Goal: Entertainment & Leisure: Consume media (video, audio)

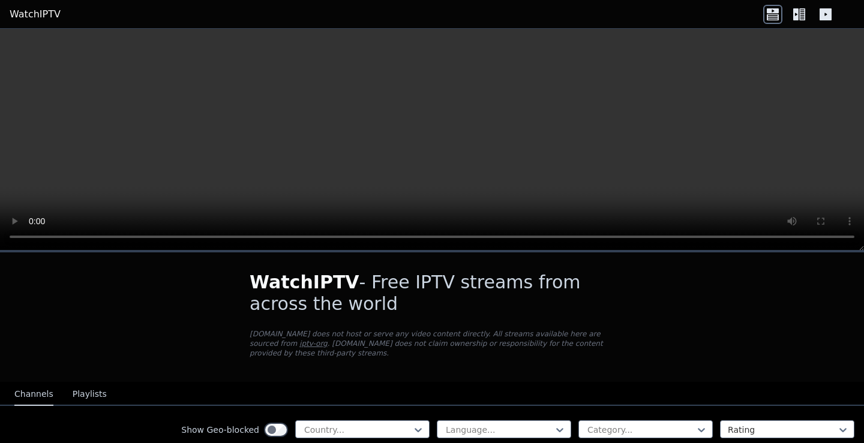
scroll to position [62, 0]
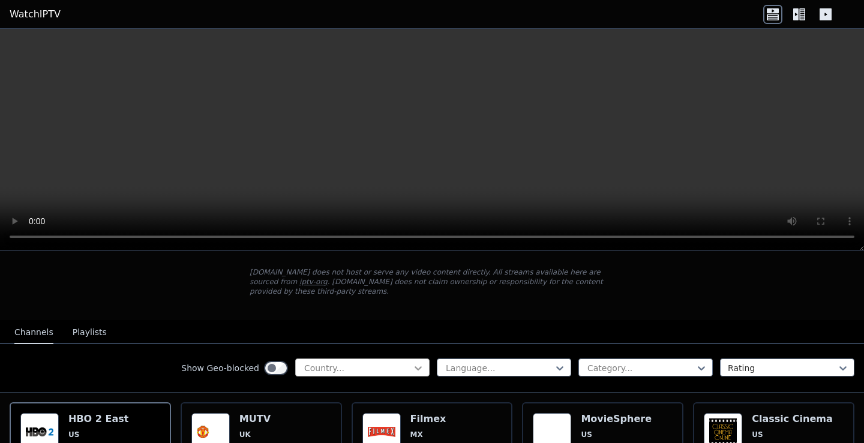
click at [413, 362] on icon at bounding box center [418, 368] width 12 height 12
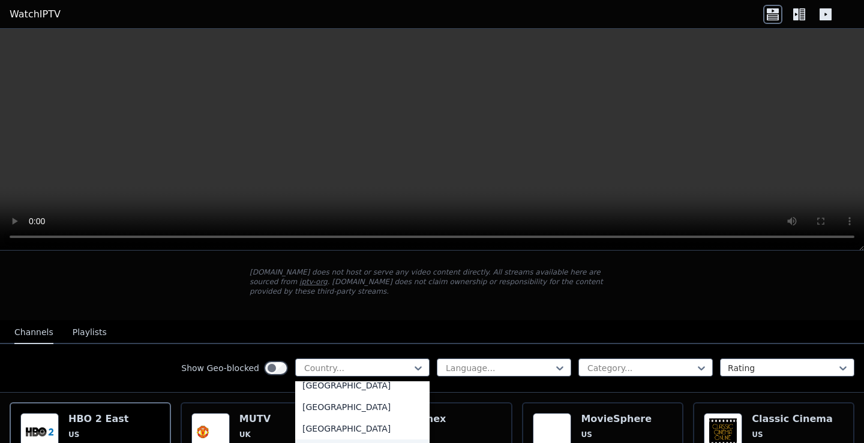
scroll to position [60, 0]
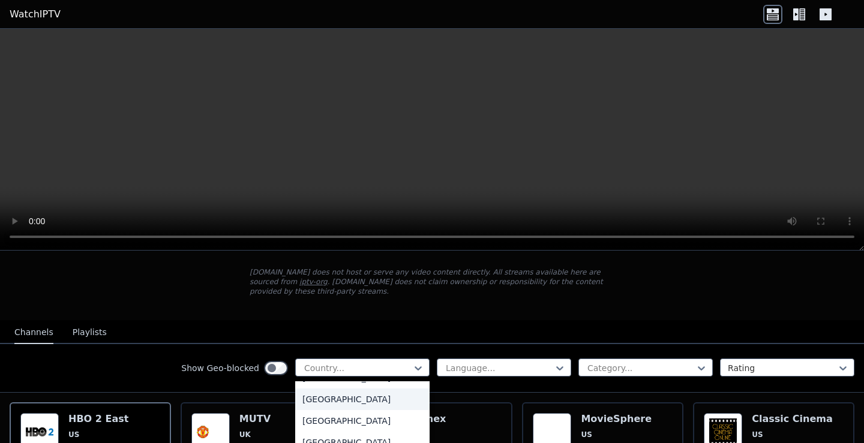
click at [322, 392] on div "[GEOGRAPHIC_DATA]" at bounding box center [362, 400] width 134 height 22
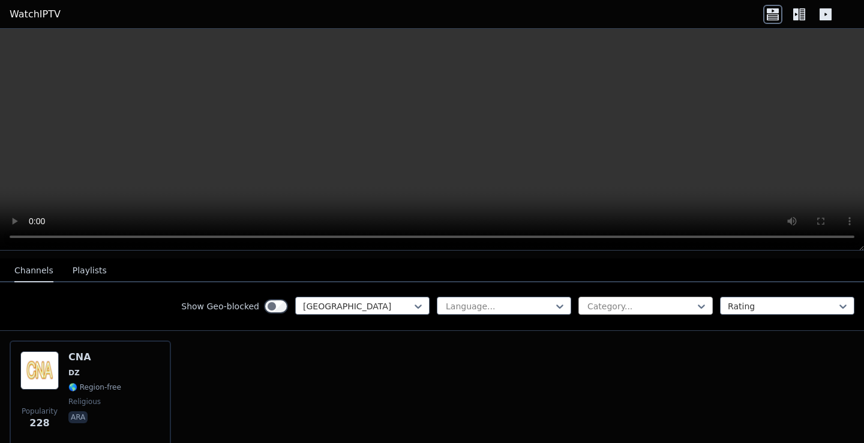
scroll to position [110, 0]
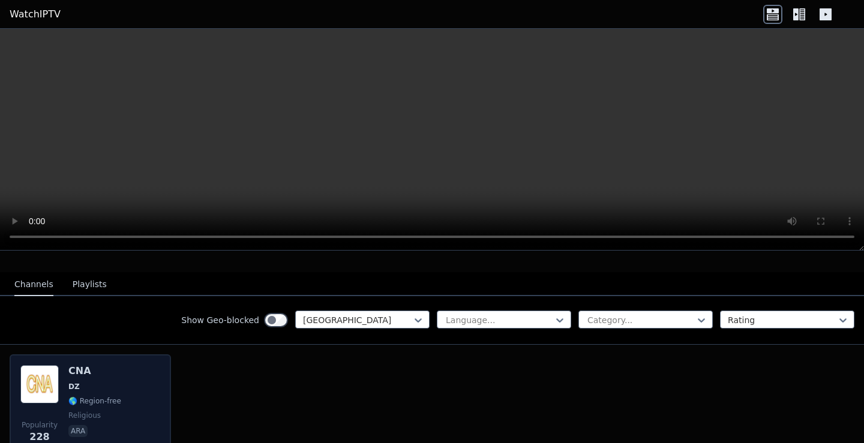
click at [97, 382] on div "CNA DZ 🌎 Region-free religious ara" at bounding box center [94, 408] width 53 height 86
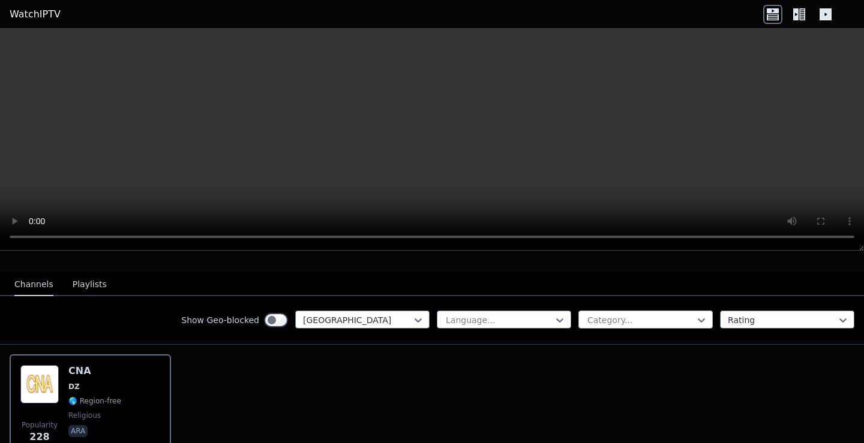
click at [661, 316] on div at bounding box center [640, 320] width 109 height 12
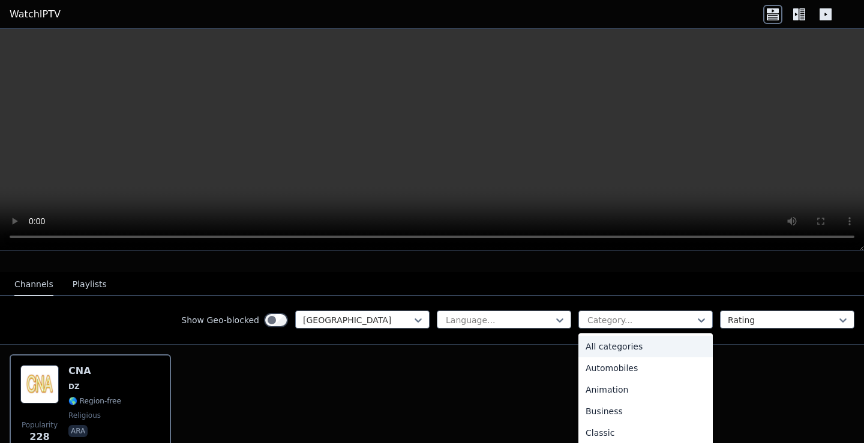
click at [628, 339] on div "All categories" at bounding box center [645, 347] width 134 height 22
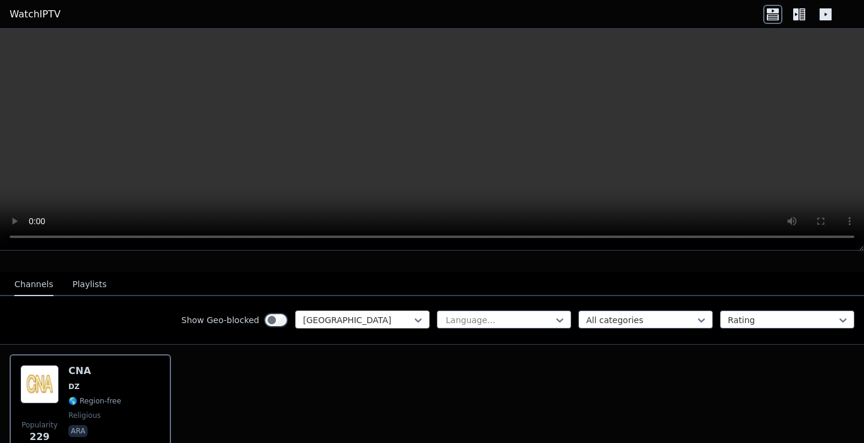
click at [383, 314] on div at bounding box center [357, 320] width 109 height 12
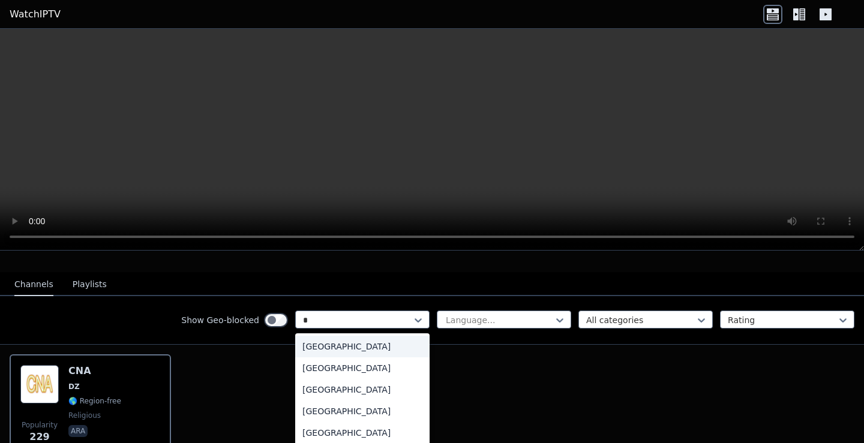
type input "**"
click at [349, 361] on div "[GEOGRAPHIC_DATA]" at bounding box center [362, 369] width 134 height 22
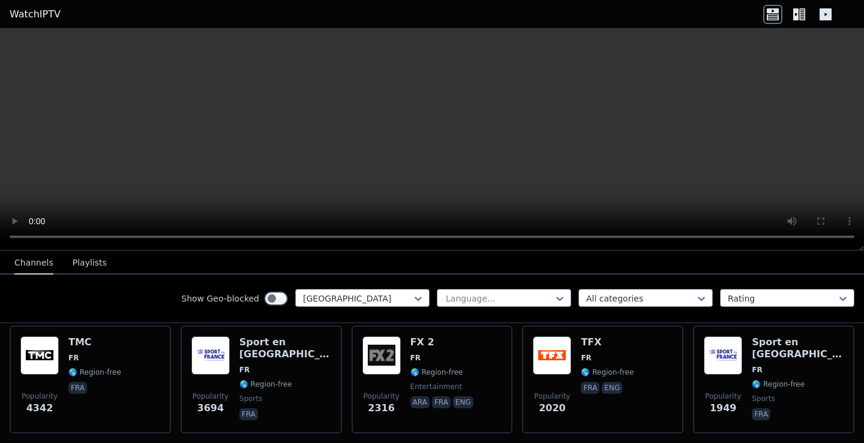
scroll to position [110, 0]
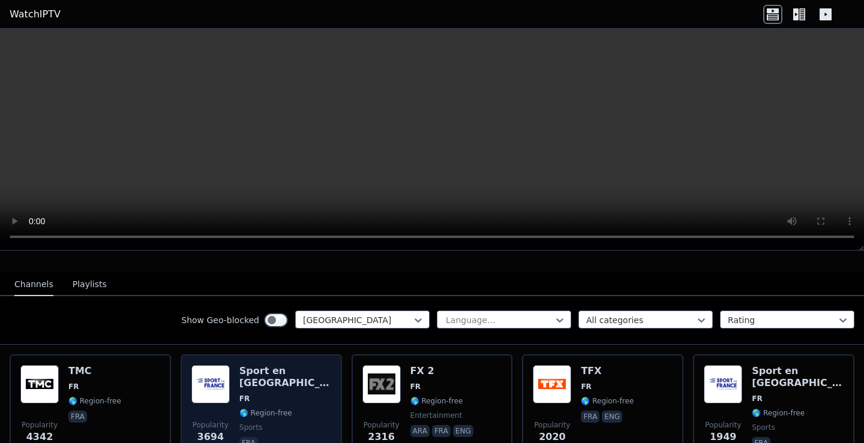
drag, startPoint x: 273, startPoint y: 395, endPoint x: 282, endPoint y: 393, distance: 9.2
click at [274, 409] on span "🌎 Region-free" at bounding box center [265, 414] width 53 height 10
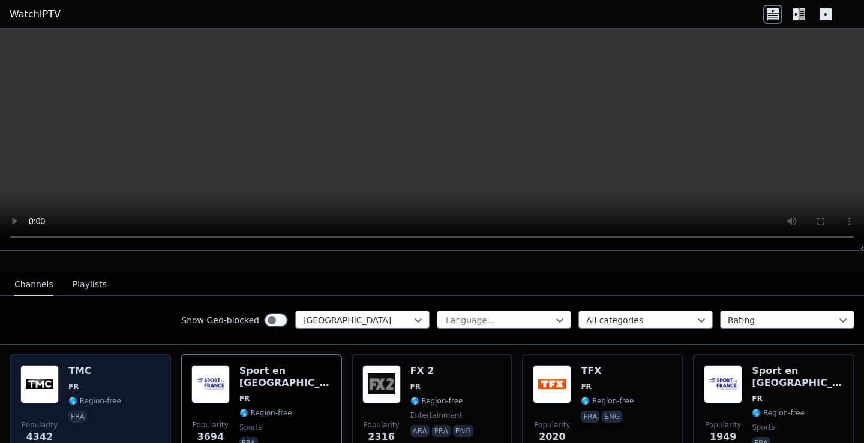
click at [83, 383] on div "TMC FR 🌎 Region-free fra" at bounding box center [94, 408] width 53 height 86
click at [125, 390] on div "Popularity 4342 TMC FR 🌎 Region-free fra" at bounding box center [90, 408] width 140 height 86
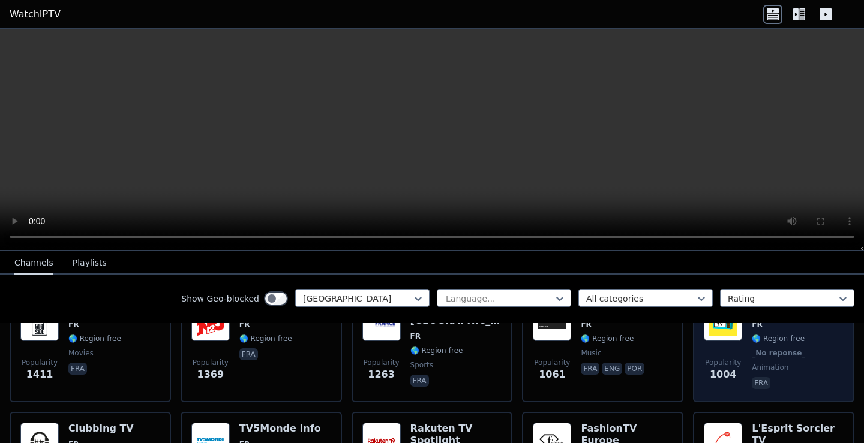
scroll to position [350, 0]
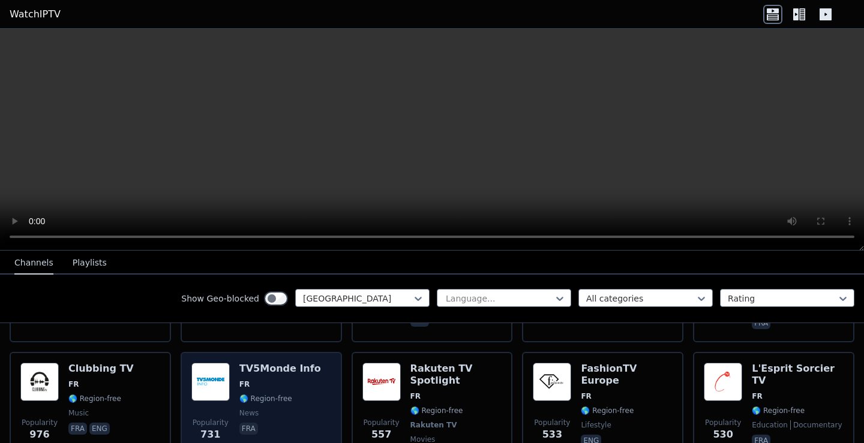
click at [270, 394] on span "🌎 Region-free" at bounding box center [265, 399] width 53 height 10
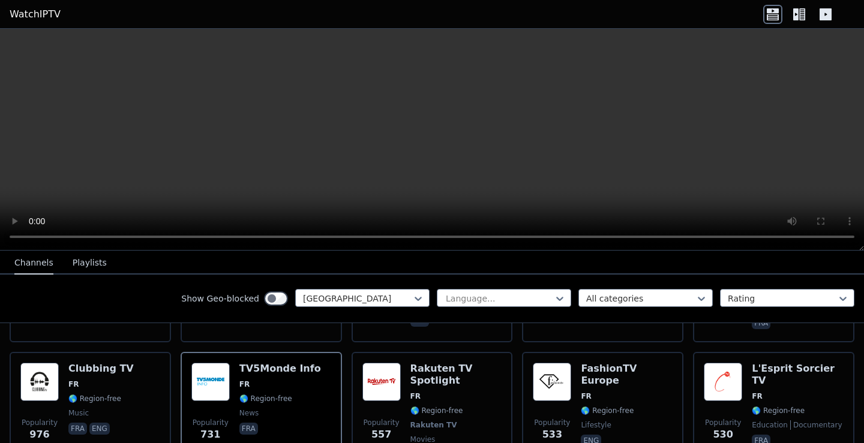
click at [524, 160] on video at bounding box center [432, 140] width 864 height 222
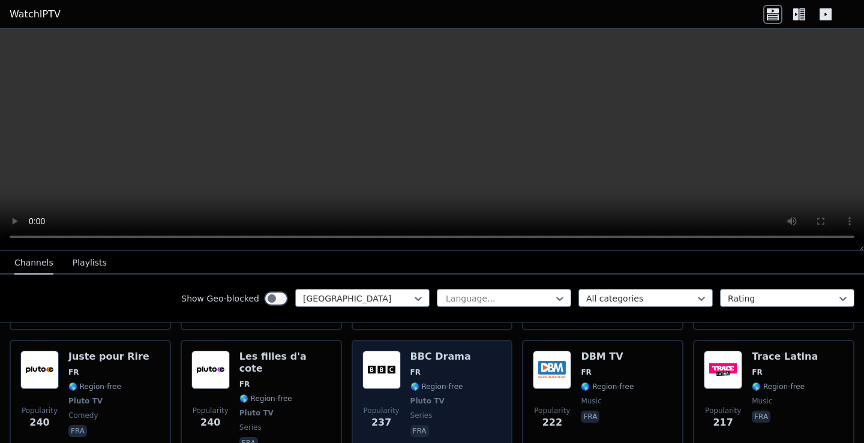
scroll to position [830, 0]
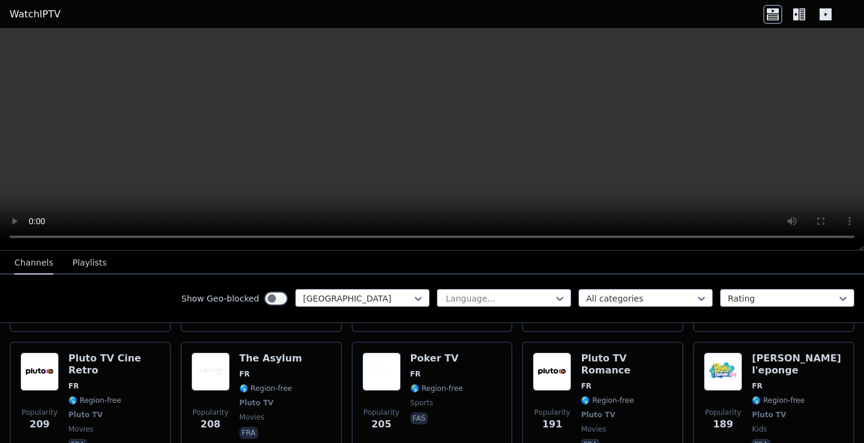
scroll to position [1200, 0]
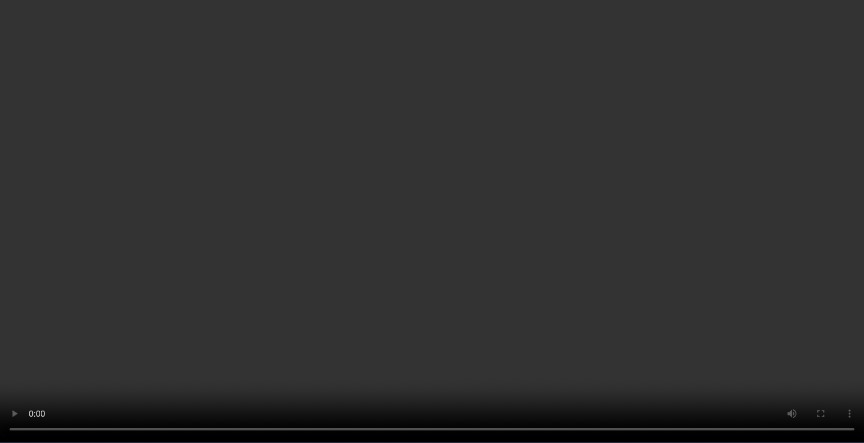
scroll to position [1380, 0]
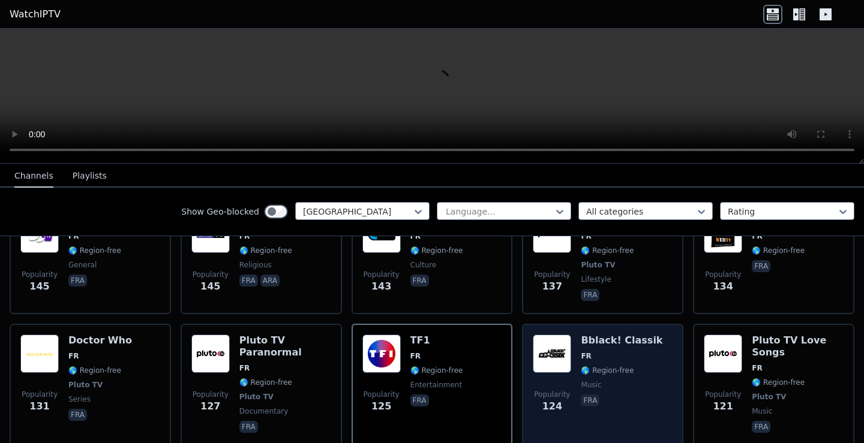
scroll to position [1560, 0]
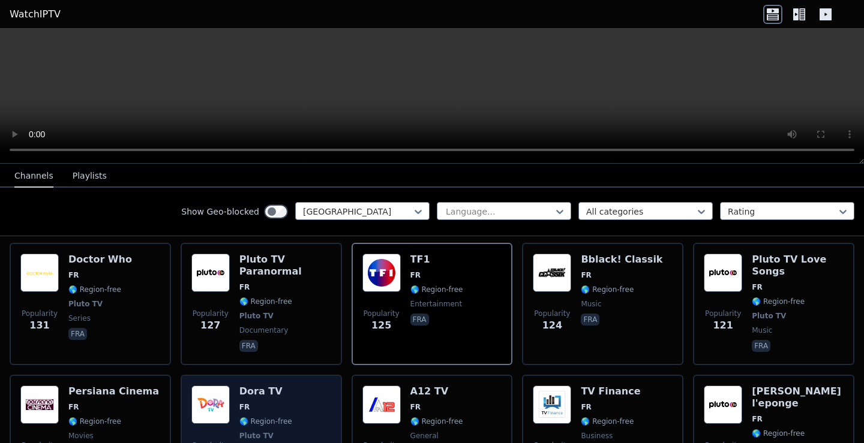
click at [254, 403] on span "FR" at bounding box center [265, 408] width 53 height 10
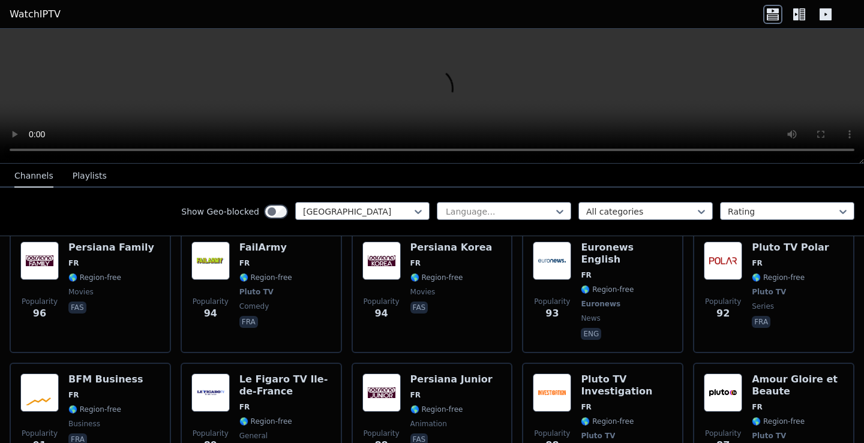
scroll to position [2160, 0]
